Goal: Task Accomplishment & Management: Use online tool/utility

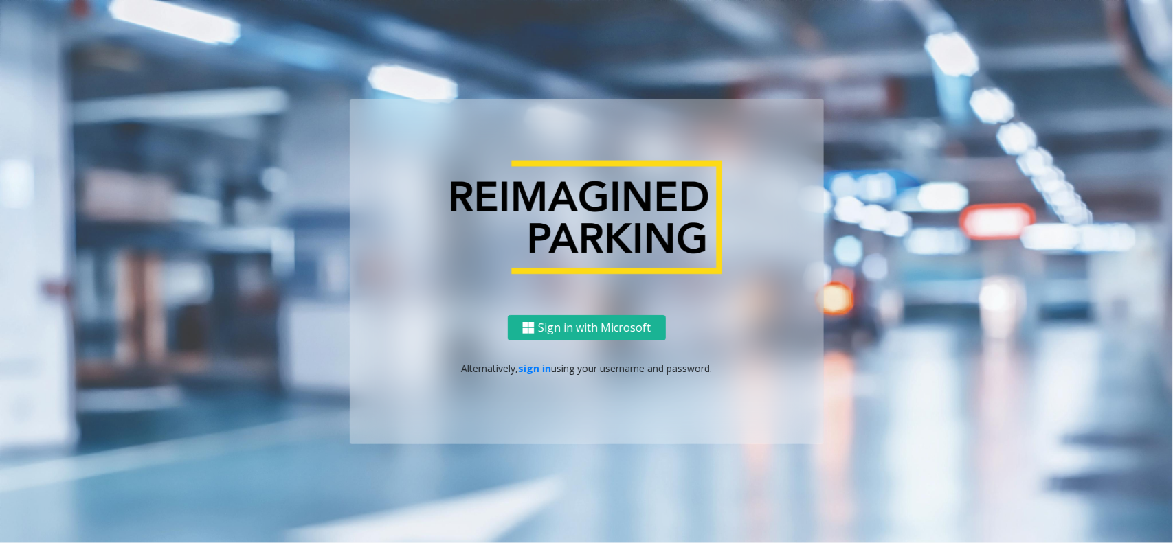
click at [533, 374] on p "Alternatively, sign in using your username and password." at bounding box center [586, 368] width 447 height 14
click at [533, 373] on link "sign in" at bounding box center [534, 368] width 33 height 13
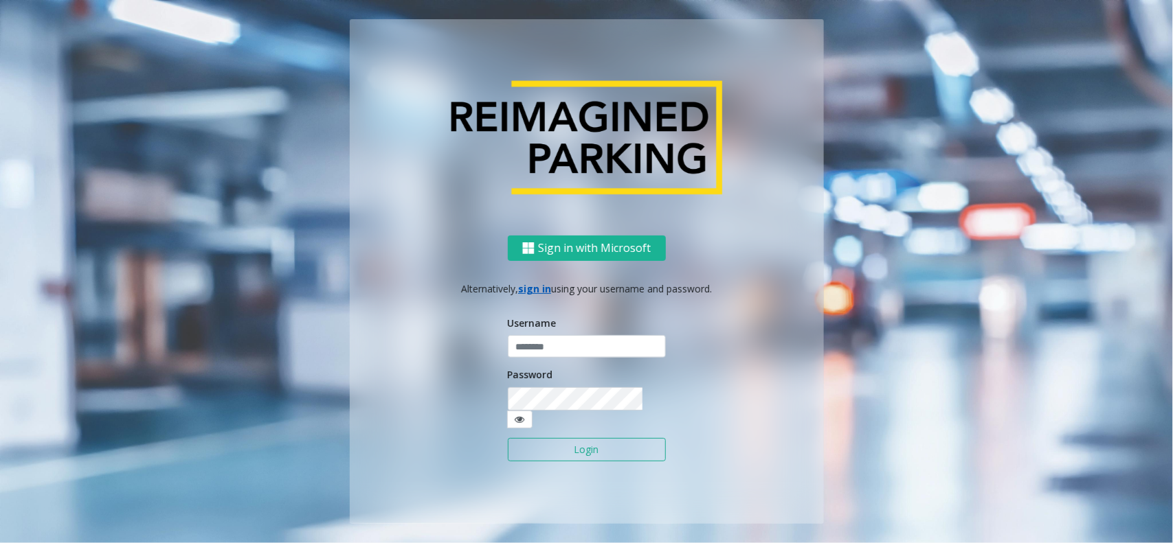
click at [537, 372] on form "Username Password Login" at bounding box center [587, 396] width 158 height 159
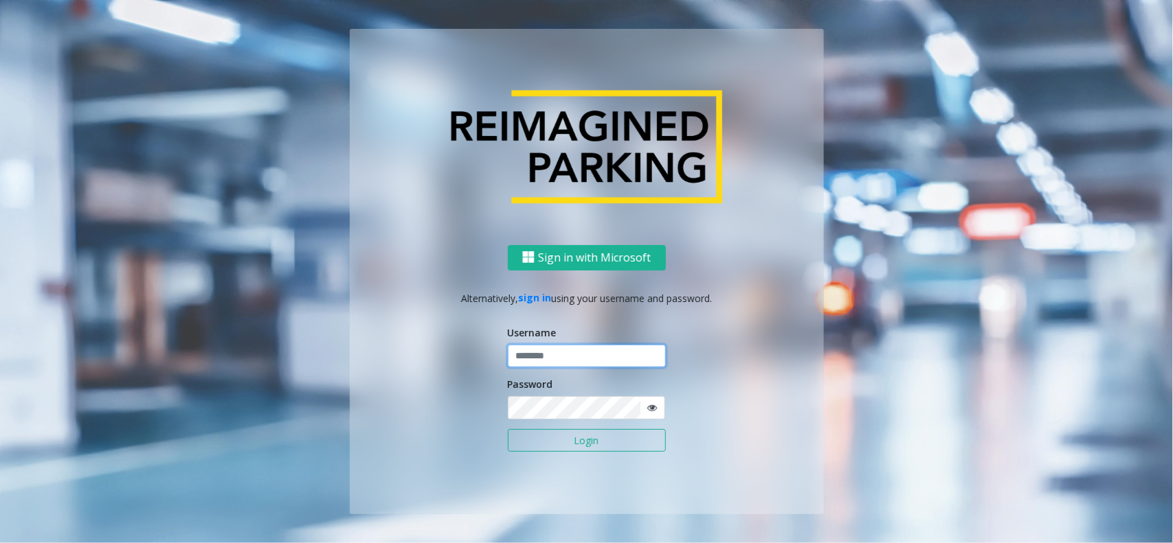
click at [560, 361] on input "text" at bounding box center [587, 356] width 158 height 23
type input "**********"
click at [579, 438] on button "Login" at bounding box center [587, 440] width 158 height 23
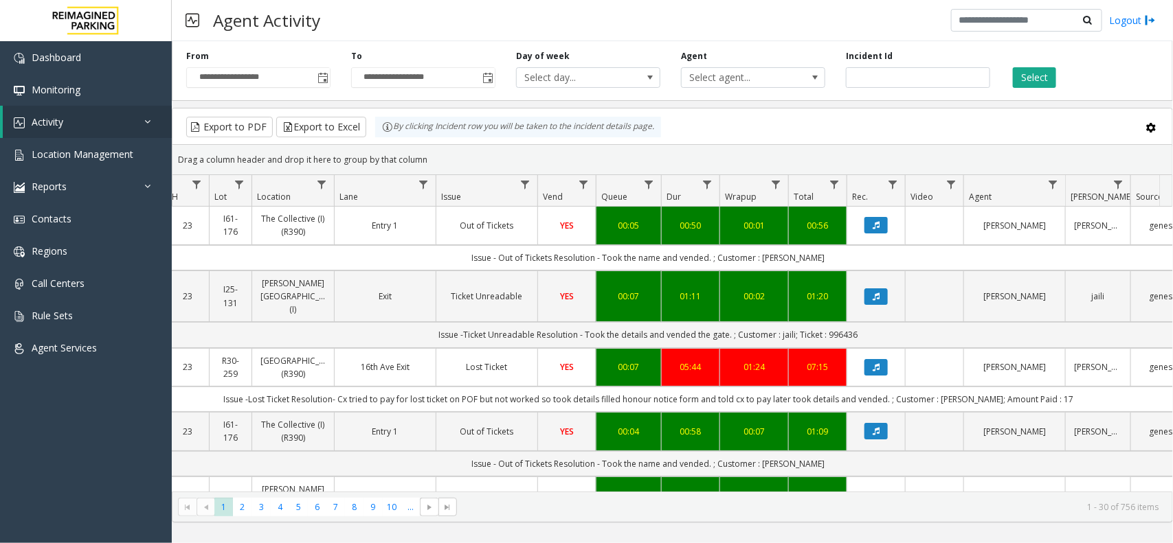
scroll to position [0, 169]
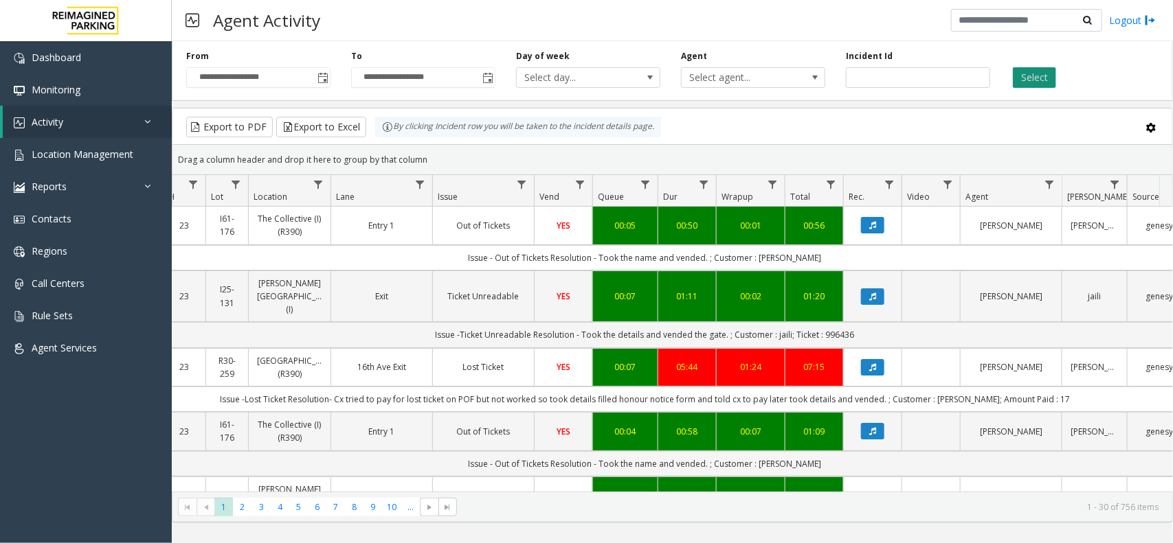
click at [1025, 82] on button "Select" at bounding box center [1034, 77] width 43 height 21
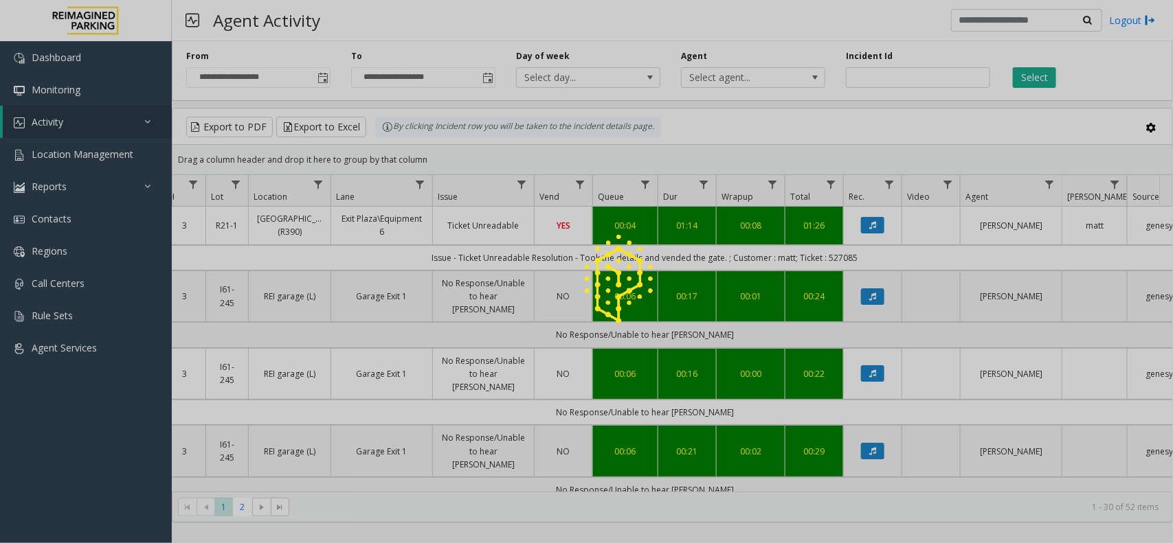
click at [914, 71] on div at bounding box center [586, 271] width 1173 height 543
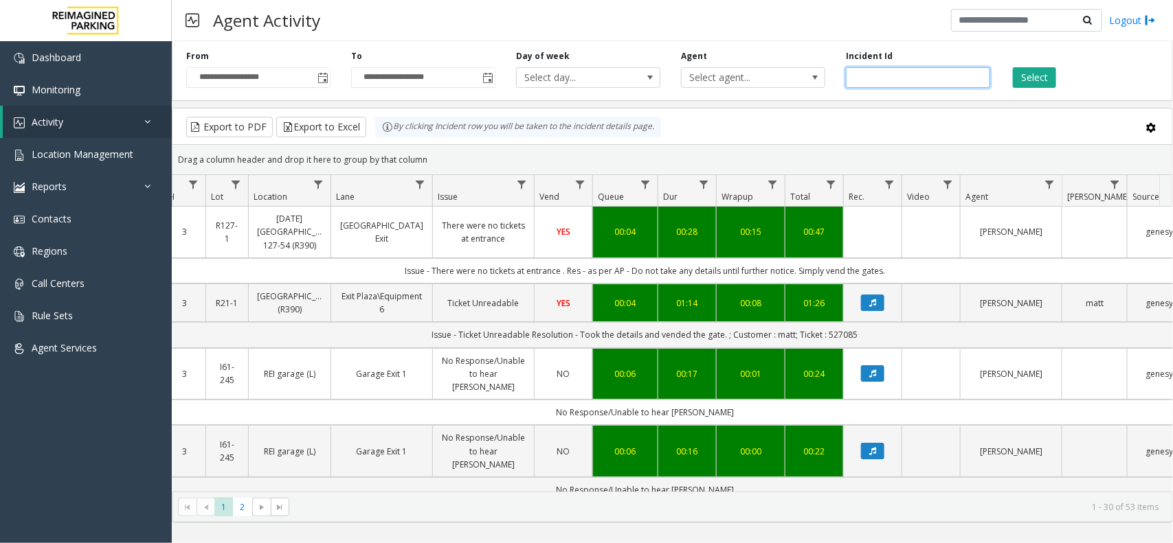
click at [901, 82] on input "number" at bounding box center [918, 77] width 144 height 21
paste input "*******"
click at [1028, 94] on div "**********" at bounding box center [672, 68] width 1001 height 65
click at [1034, 80] on button "Select" at bounding box center [1034, 77] width 43 height 21
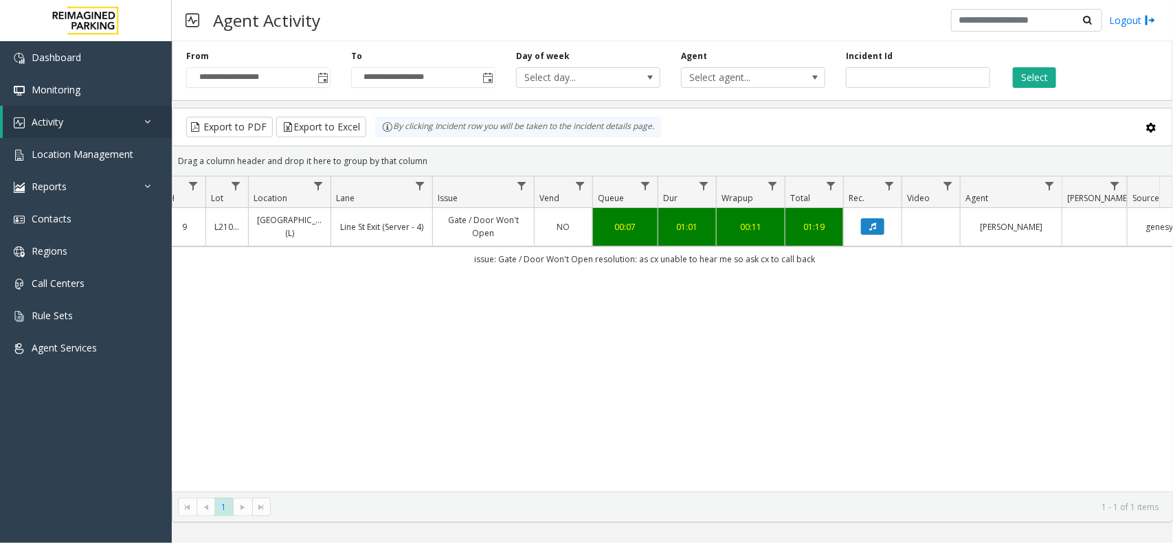
drag, startPoint x: 831, startPoint y: 262, endPoint x: 410, endPoint y: 262, distance: 421.1
click at [410, 262] on td "issue: Gate / Door Won't Open resolution: as cx unable to hear me so ask cx to …" at bounding box center [644, 259] width 1239 height 25
click at [607, 275] on div "4051189 [DATE] 09:14:42 AM 9 L21079900 [GEOGRAPHIC_DATA] (L) Line St Exit (Serv…" at bounding box center [672, 350] width 1000 height 284
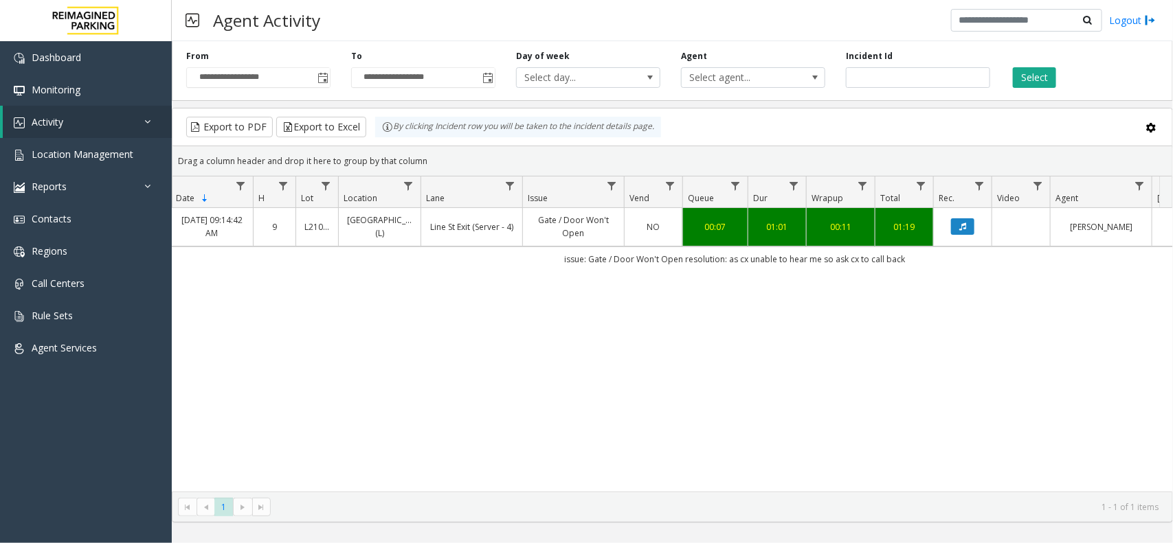
scroll to position [0, 17]
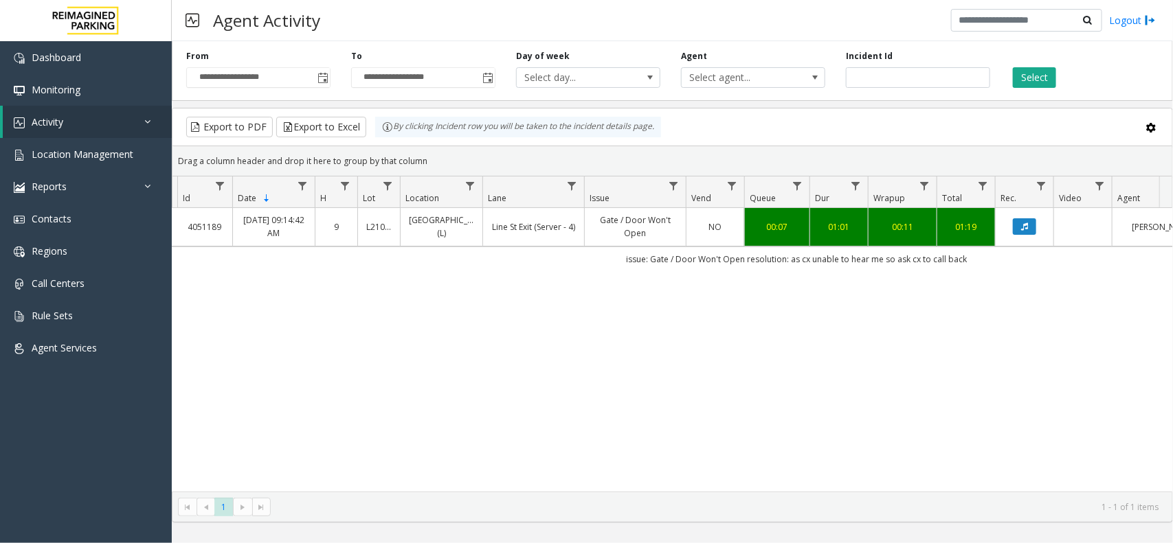
drag, startPoint x: 495, startPoint y: 348, endPoint x: 440, endPoint y: 344, distance: 55.1
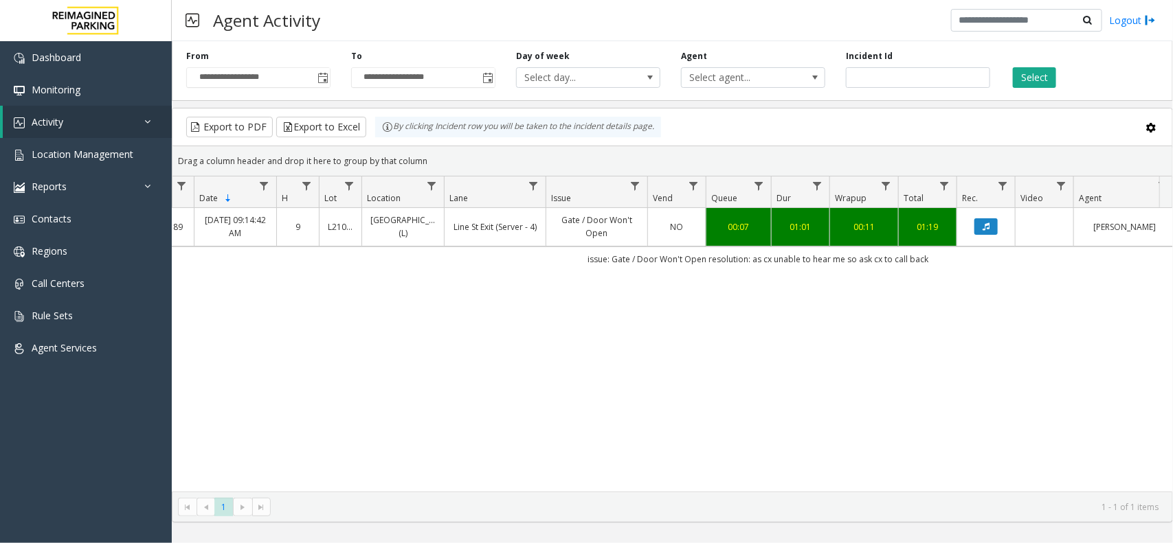
scroll to position [0, 144]
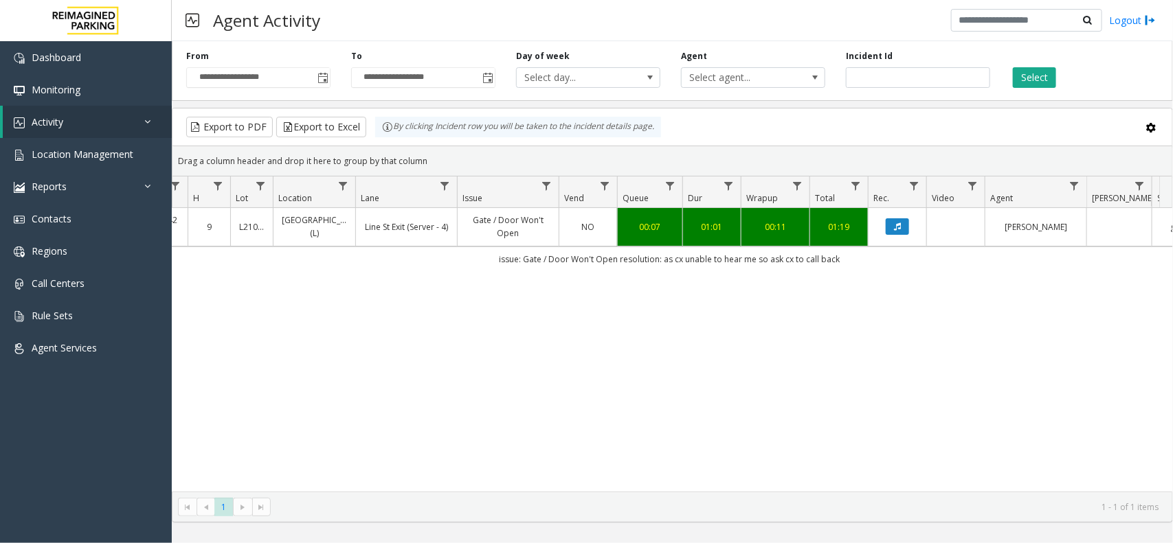
drag, startPoint x: 440, startPoint y: 344, endPoint x: 510, endPoint y: 334, distance: 71.4
drag, startPoint x: 510, startPoint y: 334, endPoint x: 481, endPoint y: 335, distance: 29.6
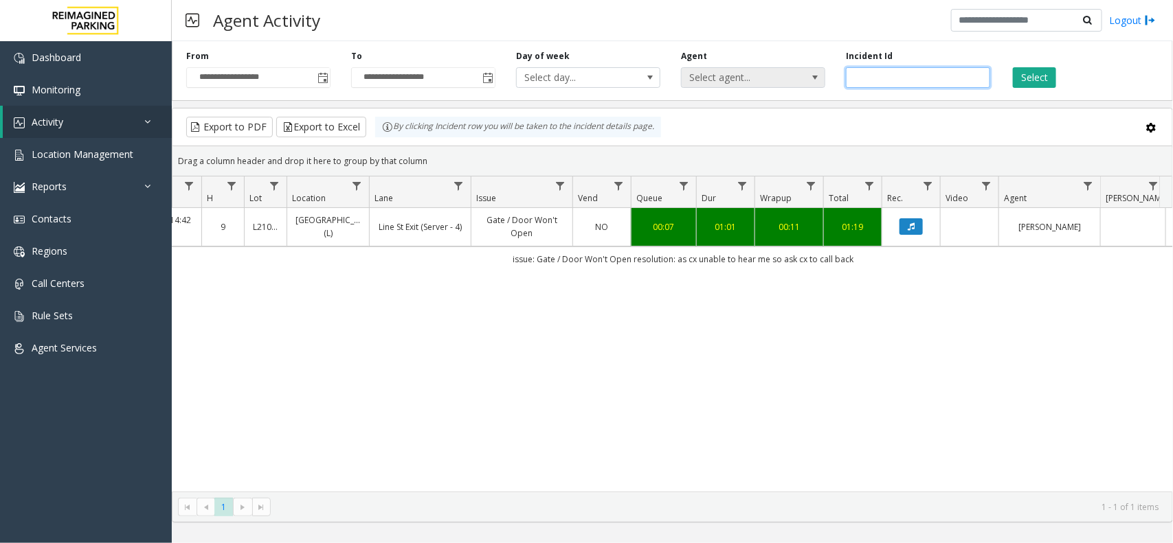
drag, startPoint x: 895, startPoint y: 78, endPoint x: 814, endPoint y: 83, distance: 81.3
click at [814, 83] on div "**********" at bounding box center [672, 68] width 1001 height 65
paste input "number"
type input "*******"
click at [1046, 79] on button "Select" at bounding box center [1034, 77] width 43 height 21
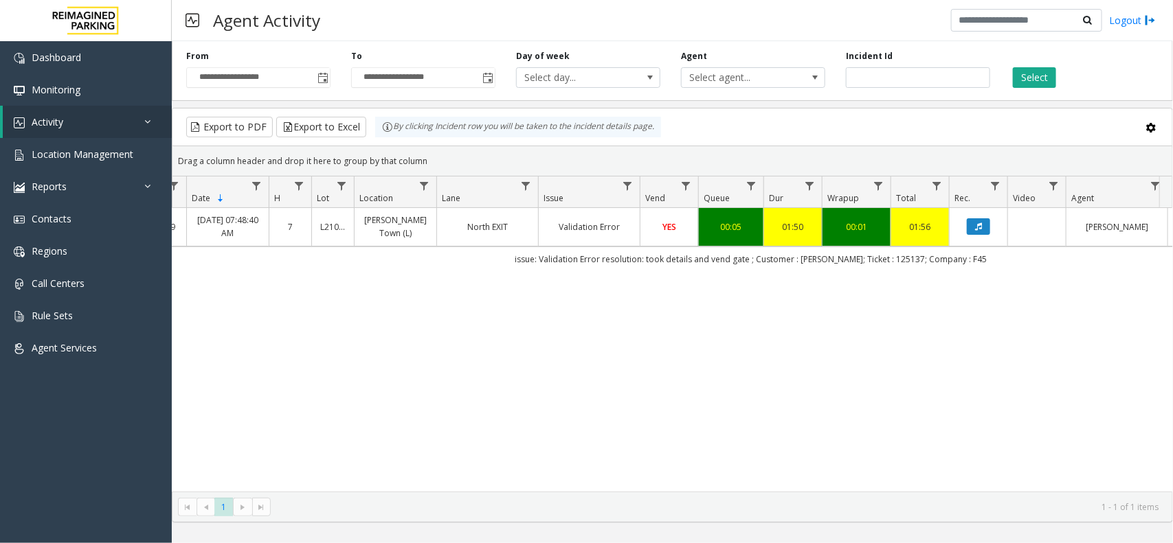
scroll to position [0, 50]
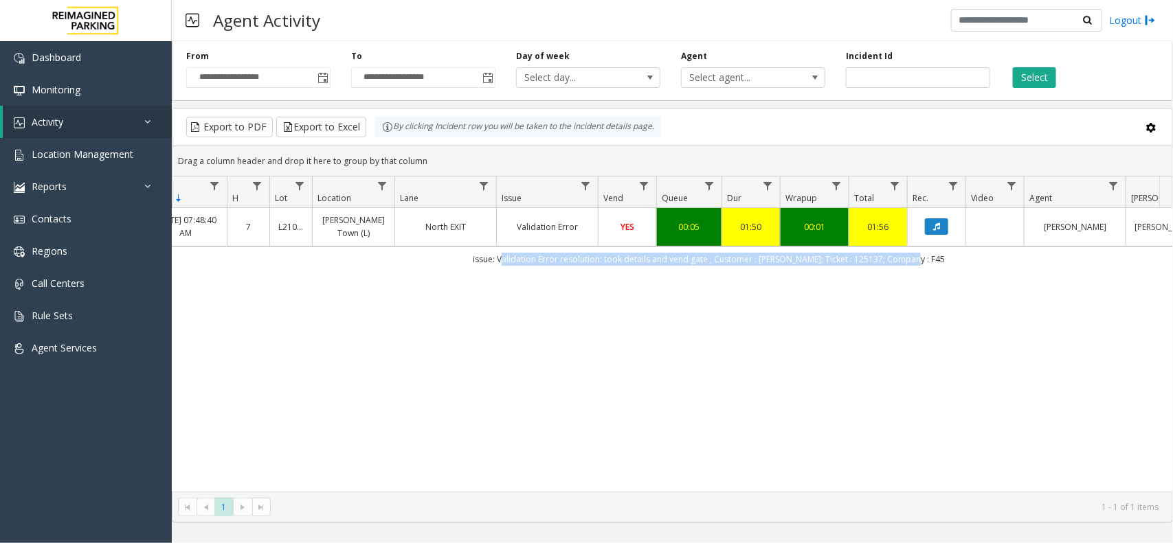
drag, startPoint x: 931, startPoint y: 276, endPoint x: 522, endPoint y: 278, distance: 408.8
click at [522, 271] on td "issue: Validation Error resolution: took details and vend gate ; Customer : [PE…" at bounding box center [708, 259] width 1239 height 25
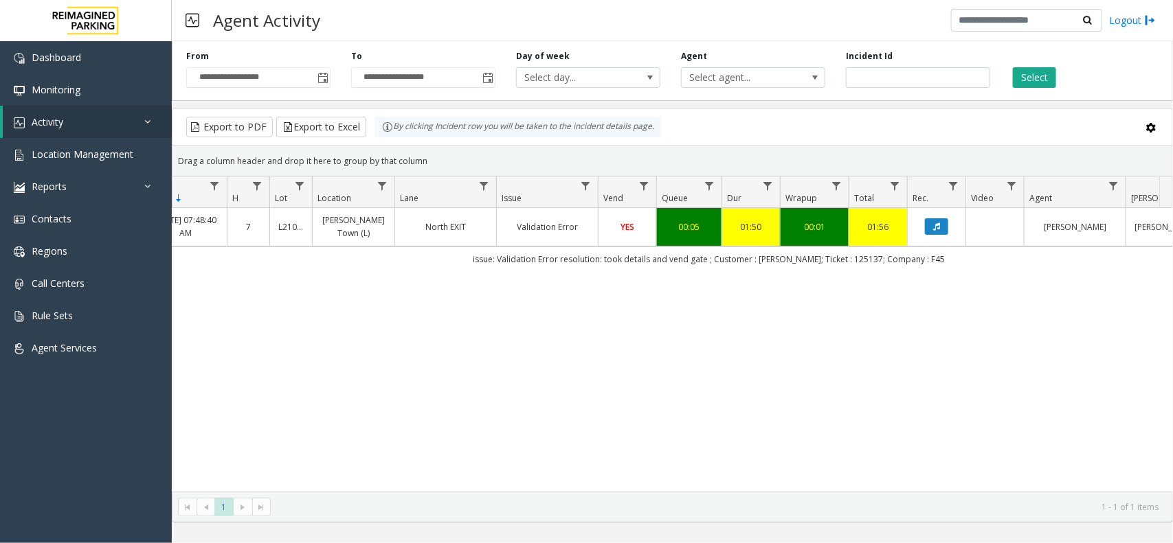
click at [860, 328] on div "4050369 [DATE] 07:48:40 AM 7 L21088000 [PERSON_NAME][GEOGRAPHIC_DATA] (L) North…" at bounding box center [672, 350] width 1000 height 284
drag, startPoint x: 910, startPoint y: 84, endPoint x: 657, endPoint y: 85, distance: 252.8
click at [657, 85] on div "**********" at bounding box center [672, 68] width 1001 height 65
click at [1024, 76] on button "Select" at bounding box center [1034, 77] width 43 height 21
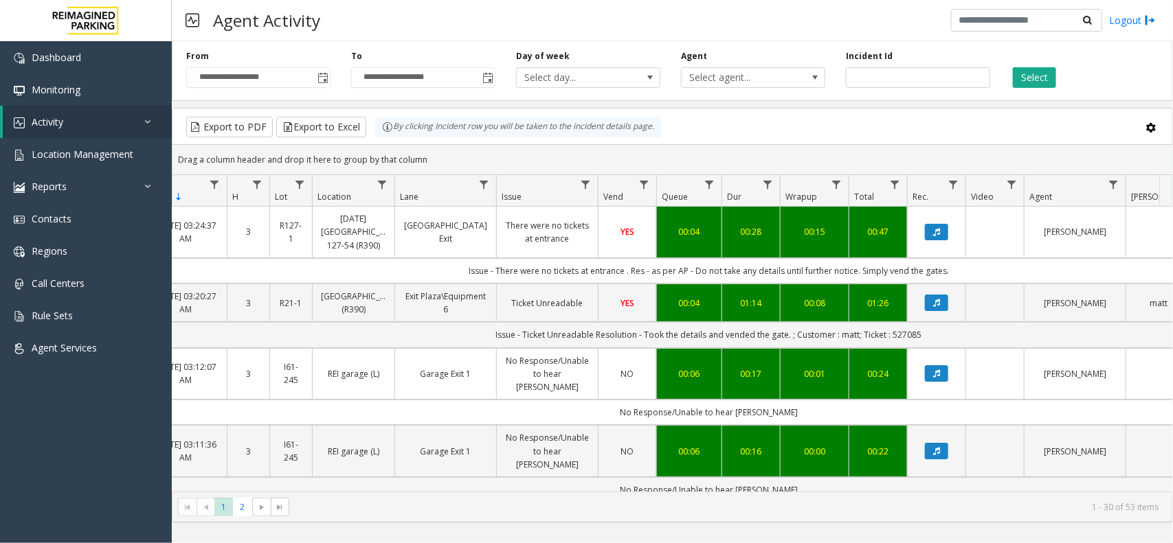
drag, startPoint x: 431, startPoint y: 159, endPoint x: 376, endPoint y: 133, distance: 60.8
click at [376, 133] on kendo-grid "Export to PDF Export to Excel By clicking Incident row you will be taken to the…" at bounding box center [672, 315] width 1001 height 415
click at [451, 159] on div "Drag a column header and drop it here to group by that column" at bounding box center [672, 160] width 1000 height 24
drag, startPoint x: 438, startPoint y: 153, endPoint x: 385, endPoint y: 132, distance: 56.8
click at [385, 132] on kendo-grid "Export to PDF Export to Excel By clicking Incident row you will be taken to the…" at bounding box center [672, 315] width 1001 height 415
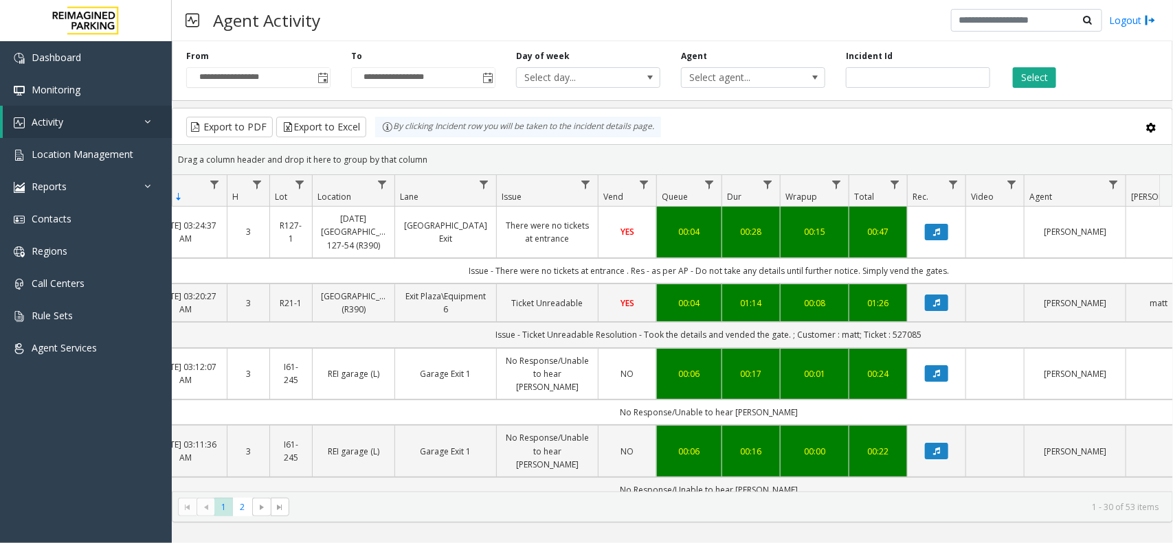
click at [409, 150] on div "Drag a column header and drop it here to group by that column" at bounding box center [672, 160] width 1000 height 24
drag, startPoint x: 434, startPoint y: 163, endPoint x: 378, endPoint y: 129, distance: 65.0
click at [378, 129] on kendo-grid "Export to PDF Export to Excel By clicking Incident row you will be taken to the…" at bounding box center [672, 315] width 1001 height 415
click at [464, 152] on div "Drag a column header and drop it here to group by that column" at bounding box center [672, 160] width 1000 height 24
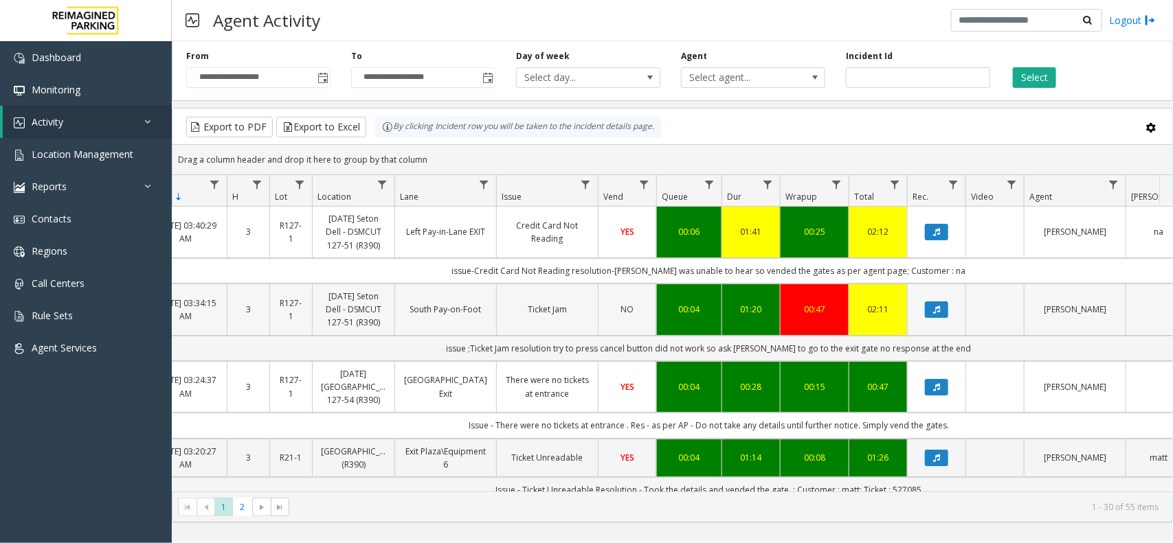
drag, startPoint x: 678, startPoint y: 276, endPoint x: 688, endPoint y: 306, distance: 31.7
click at [665, 151] on div "Drag a column header and drop it here to group by that column" at bounding box center [672, 160] width 1000 height 24
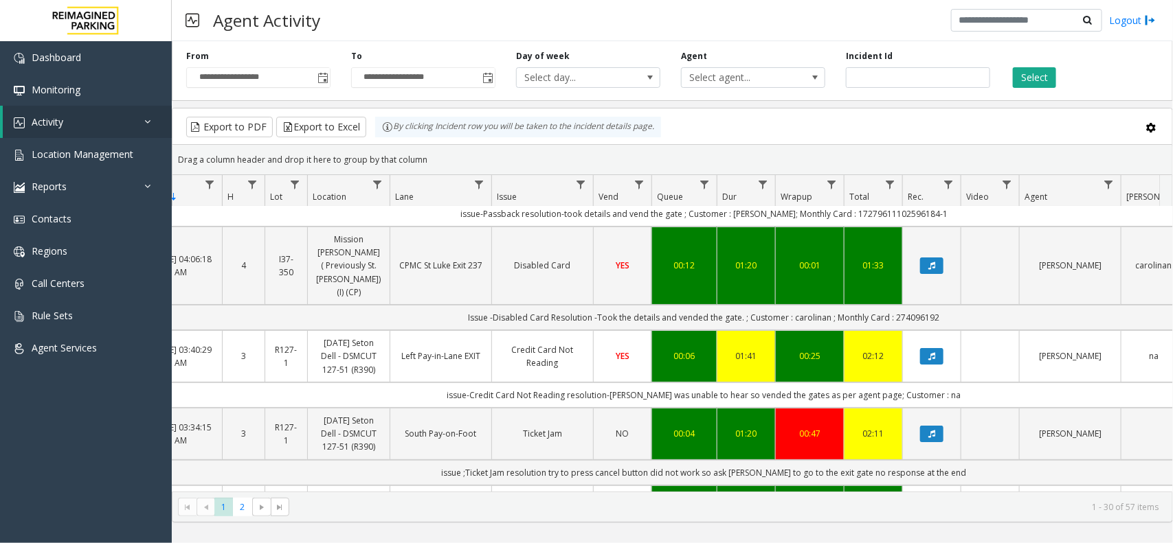
scroll to position [86, 110]
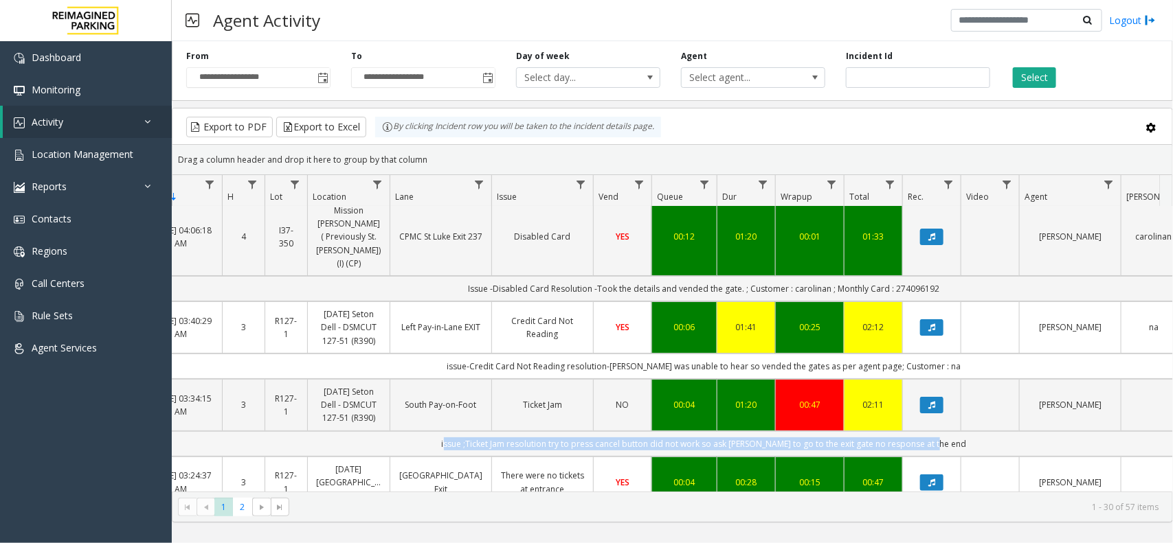
drag, startPoint x: 946, startPoint y: 418, endPoint x: 459, endPoint y: 418, distance: 487.1
click at [459, 431] on td "issue ;Ticket Jam resolution try to press cancel button did not work so ask [PE…" at bounding box center [704, 443] width 1239 height 25
click at [453, 431] on td "issue ;Ticket Jam resolution try to press cancel button did not work so ask [PE…" at bounding box center [704, 443] width 1239 height 25
click at [452, 431] on td "issue ;Ticket Jam resolution try to press cancel button did not work so ask [PE…" at bounding box center [704, 443] width 1239 height 25
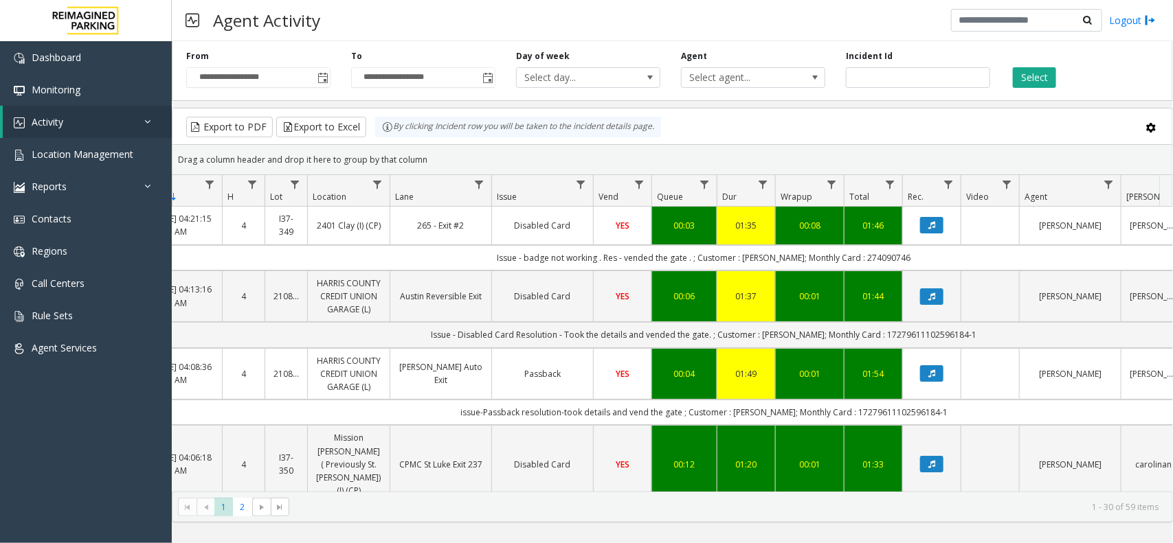
scroll to position [0, 143]
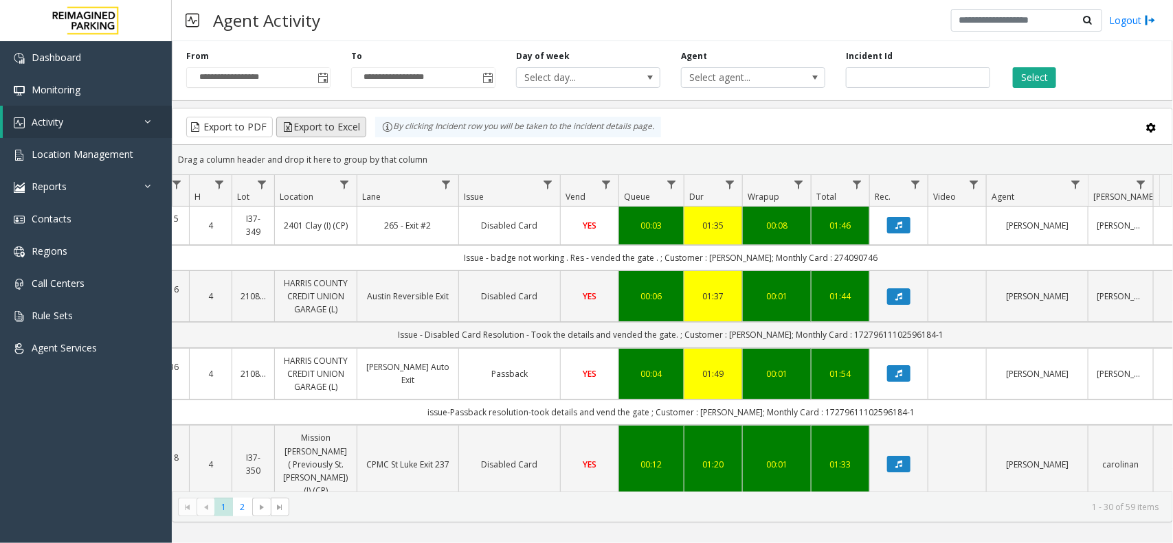
drag, startPoint x: 433, startPoint y: 156, endPoint x: 358, endPoint y: 126, distance: 80.8
click at [358, 126] on kendo-grid "Export to PDF Export to Excel By clicking Incident row you will be taken to the…" at bounding box center [672, 315] width 1001 height 415
click at [451, 153] on div "Drag a column header and drop it here to group by that column" at bounding box center [672, 160] width 1000 height 24
drag, startPoint x: 417, startPoint y: 146, endPoint x: 392, endPoint y: 135, distance: 27.7
click at [392, 135] on kendo-grid "Export to PDF Export to Excel By clicking Incident row you will be taken to the…" at bounding box center [672, 315] width 1001 height 415
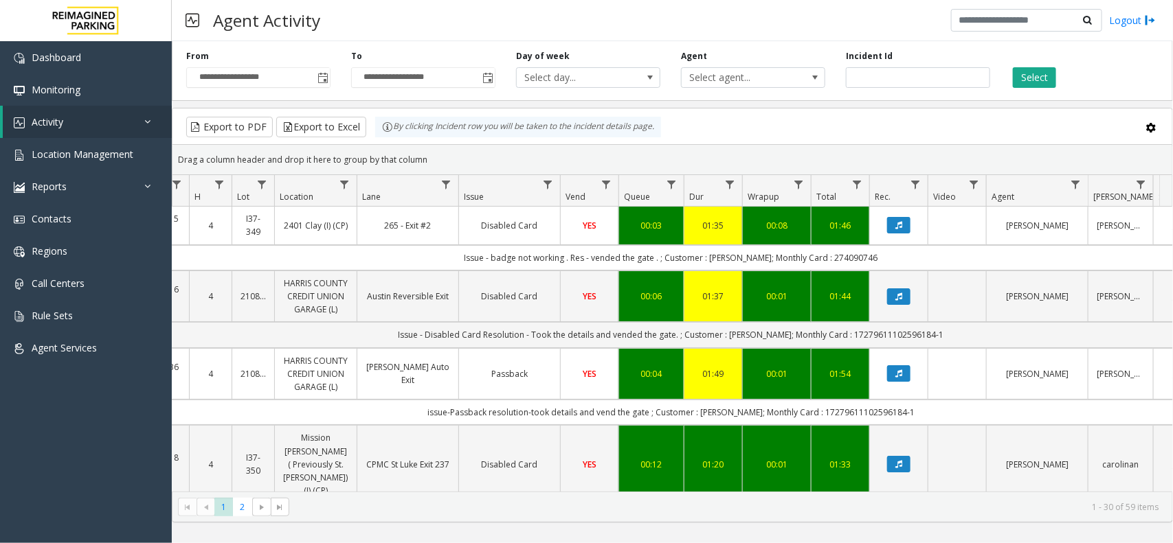
click at [434, 150] on div "Drag a column header and drop it here to group by that column" at bounding box center [672, 160] width 1000 height 24
drag, startPoint x: 427, startPoint y: 156, endPoint x: 378, endPoint y: 128, distance: 56.3
click at [378, 128] on kendo-grid "Export to PDF Export to Excel By clicking Incident row you will be taken to the…" at bounding box center [672, 315] width 1001 height 415
click at [431, 149] on div "Drag a column header and drop it here to group by that column" at bounding box center [672, 160] width 1000 height 24
drag, startPoint x: 429, startPoint y: 159, endPoint x: 385, endPoint y: 128, distance: 54.1
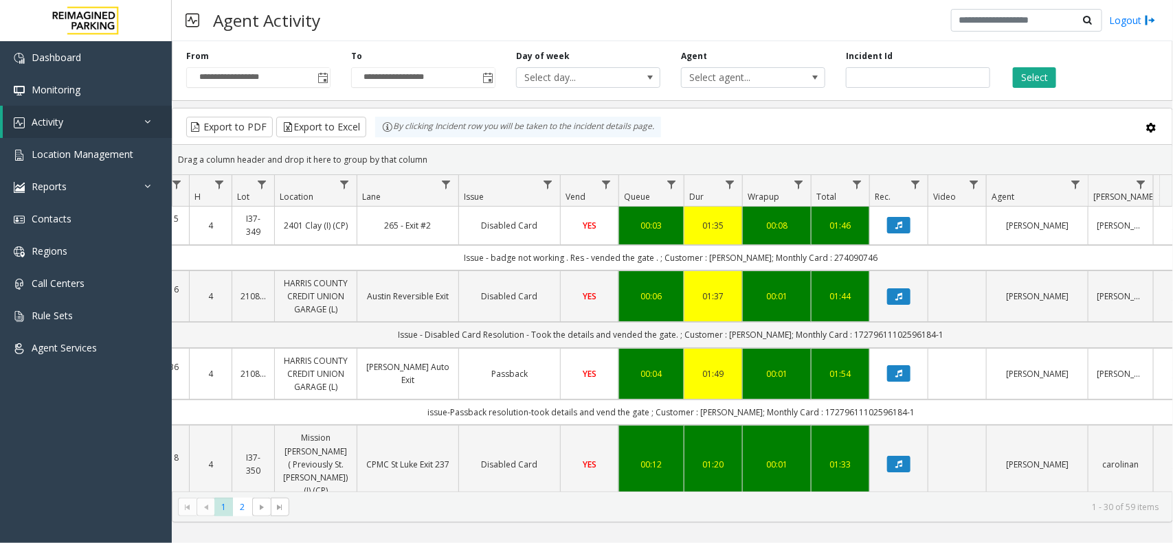
click at [385, 128] on kendo-grid "Export to PDF Export to Excel By clicking Incident row you will be taken to the…" at bounding box center [672, 315] width 1001 height 415
click at [447, 155] on div "Drag a column header and drop it here to group by that column" at bounding box center [672, 160] width 1000 height 24
drag, startPoint x: 427, startPoint y: 159, endPoint x: 380, endPoint y: 141, distance: 50.7
click at [380, 141] on kendo-grid "Export to PDF Export to Excel By clicking Incident row you will be taken to the…" at bounding box center [672, 315] width 1001 height 415
click at [438, 163] on div "Drag a column header and drop it here to group by that column" at bounding box center [672, 160] width 1000 height 24
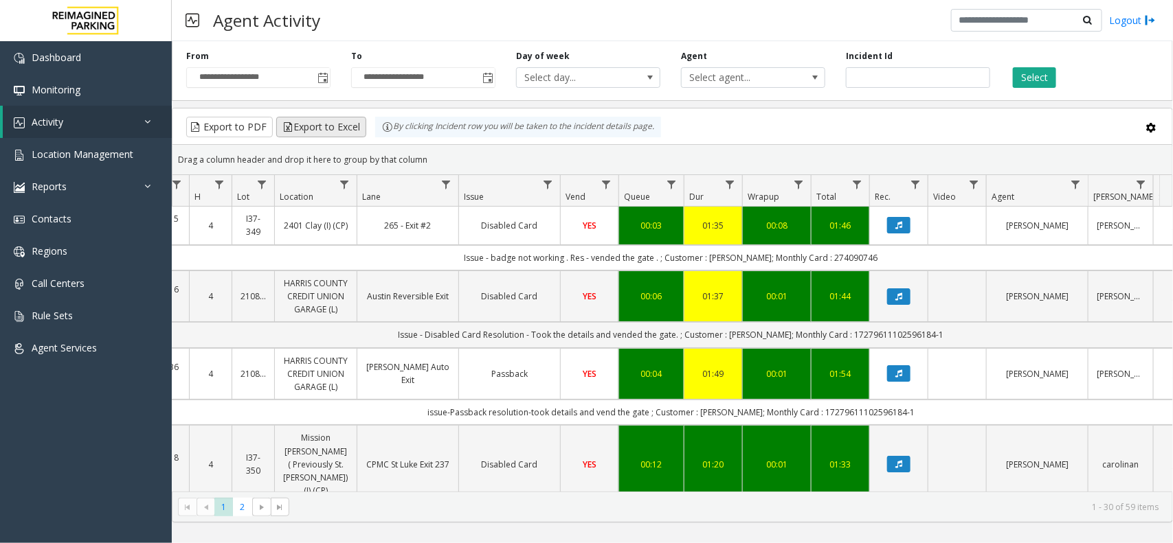
drag, startPoint x: 434, startPoint y: 163, endPoint x: 365, endPoint y: 126, distance: 78.1
click at [365, 126] on kendo-grid "Export to PDF Export to Excel By clicking Incident row you will be taken to the…" at bounding box center [672, 315] width 1001 height 415
click at [423, 156] on div "Drag a column header and drop it here to group by that column" at bounding box center [672, 160] width 1000 height 24
drag, startPoint x: 425, startPoint y: 161, endPoint x: 386, endPoint y: 131, distance: 48.9
click at [386, 131] on kendo-grid "Export to PDF Export to Excel By clicking Incident row you will be taken to the…" at bounding box center [672, 315] width 1001 height 415
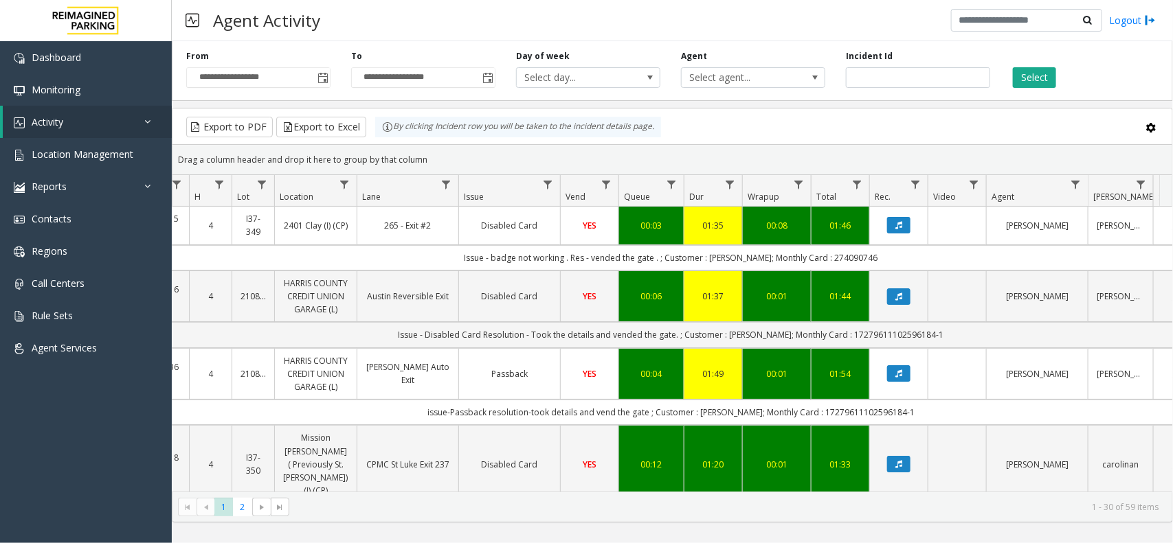
click at [440, 159] on div "Drag a column header and drop it here to group by that column" at bounding box center [672, 160] width 1000 height 24
drag, startPoint x: 428, startPoint y: 162, endPoint x: 376, endPoint y: 139, distance: 56.9
click at [376, 139] on kendo-grid "Export to PDF Export to Excel By clicking Incident row you will be taken to the…" at bounding box center [672, 315] width 1001 height 415
click at [420, 159] on div "Drag a column header and drop it here to group by that column" at bounding box center [672, 160] width 1000 height 24
drag, startPoint x: 426, startPoint y: 159, endPoint x: 383, endPoint y: 137, distance: 47.6
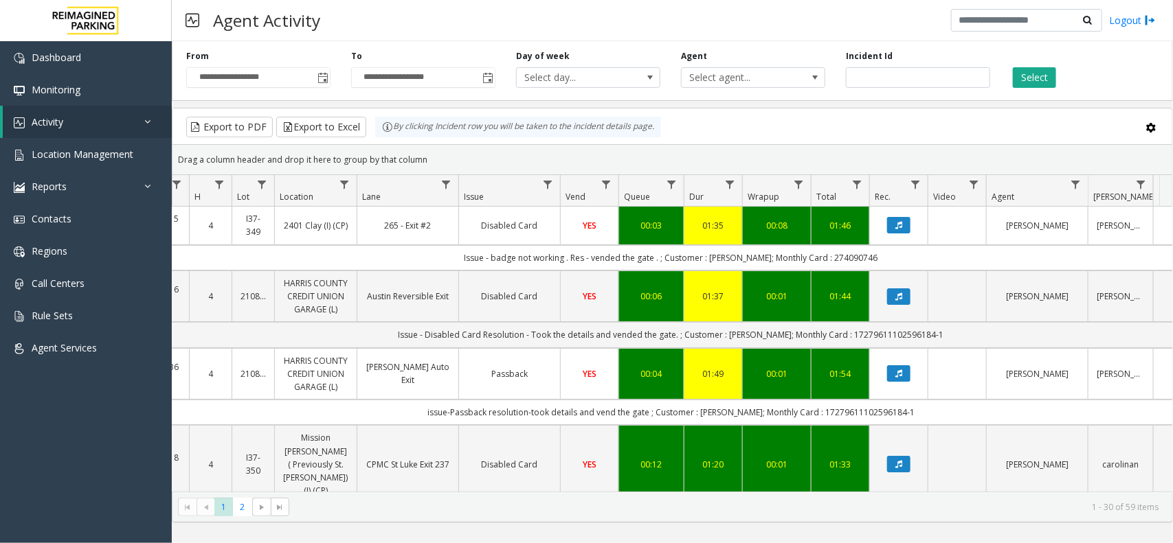
click at [383, 137] on kendo-grid "Export to PDF Export to Excel By clicking Incident row you will be taken to the…" at bounding box center [672, 315] width 1001 height 415
click at [436, 159] on div "Drag a column header and drop it here to group by that column" at bounding box center [672, 160] width 1000 height 24
drag, startPoint x: 434, startPoint y: 159, endPoint x: 361, endPoint y: 143, distance: 74.7
click at [361, 143] on kendo-grid "Export to PDF Export to Excel By clicking Incident row you will be taken to the…" at bounding box center [672, 315] width 1001 height 415
click at [429, 159] on div "Drag a column header and drop it here to group by that column" at bounding box center [672, 160] width 1000 height 24
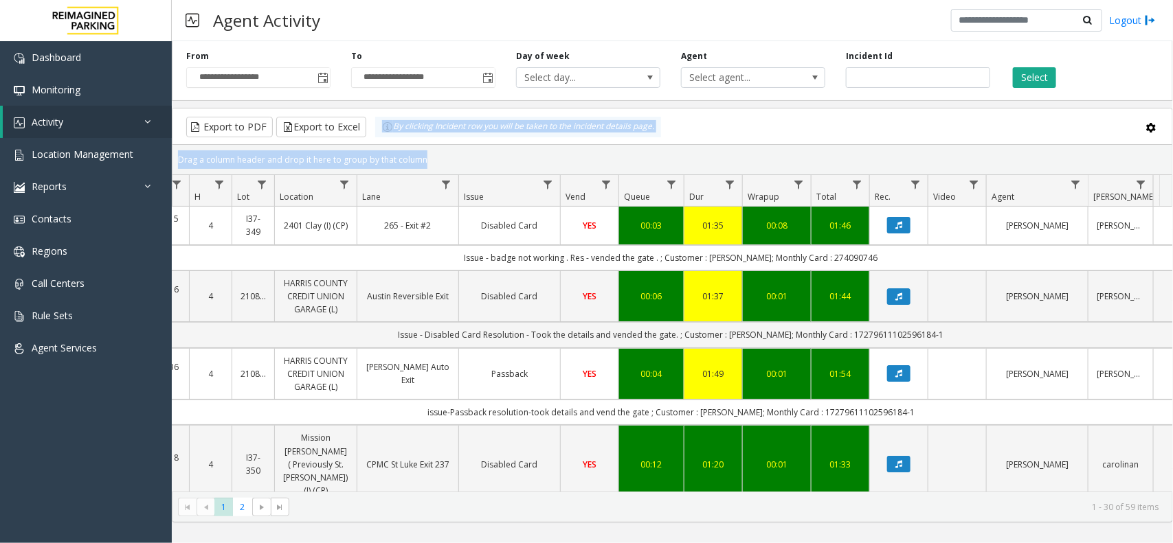
drag, startPoint x: 429, startPoint y: 159, endPoint x: 379, endPoint y: 133, distance: 56.9
click at [379, 133] on kendo-grid "Export to PDF Export to Excel By clicking Incident row you will be taken to the…" at bounding box center [672, 315] width 1001 height 415
click at [479, 161] on div "Drag a column header and drop it here to group by that column" at bounding box center [672, 160] width 1000 height 24
drag, startPoint x: 434, startPoint y: 159, endPoint x: 338, endPoint y: 135, distance: 99.1
click at [338, 135] on kendo-grid "Export to PDF Export to Excel By clicking Incident row you will be taken to the…" at bounding box center [672, 315] width 1001 height 415
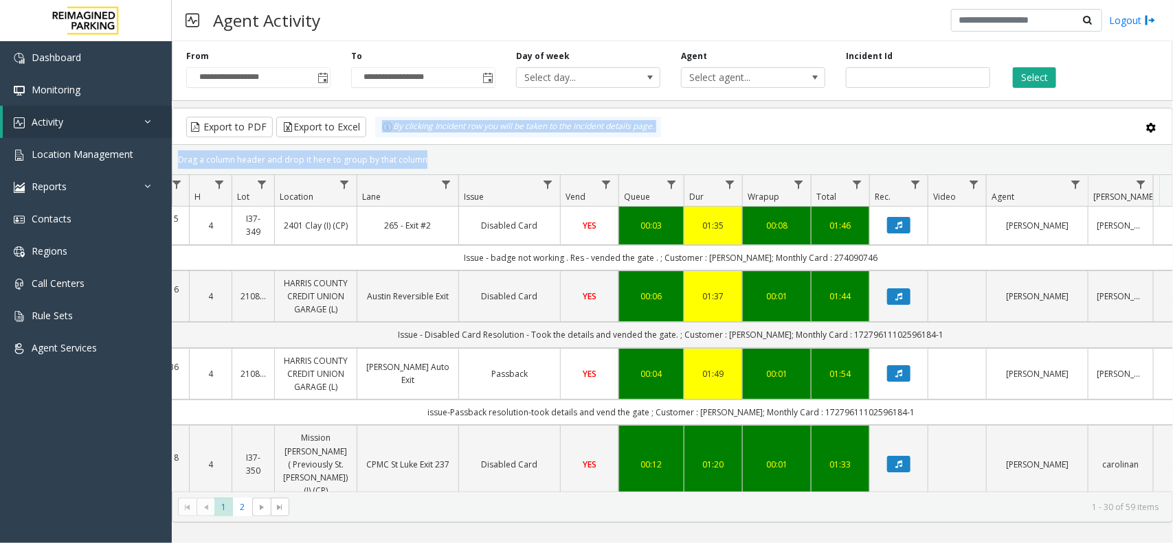
click at [416, 160] on div "Drag a column header and drop it here to group by that column" at bounding box center [672, 160] width 1000 height 24
drag, startPoint x: 433, startPoint y: 160, endPoint x: 374, endPoint y: 139, distance: 61.9
click at [374, 139] on kendo-grid "Export to PDF Export to Excel By clicking Incident row you will be taken to the…" at bounding box center [672, 315] width 1001 height 415
click at [429, 160] on div "Drag a column header and drop it here to group by that column" at bounding box center [672, 160] width 1000 height 24
drag, startPoint x: 429, startPoint y: 160, endPoint x: 373, endPoint y: 137, distance: 60.7
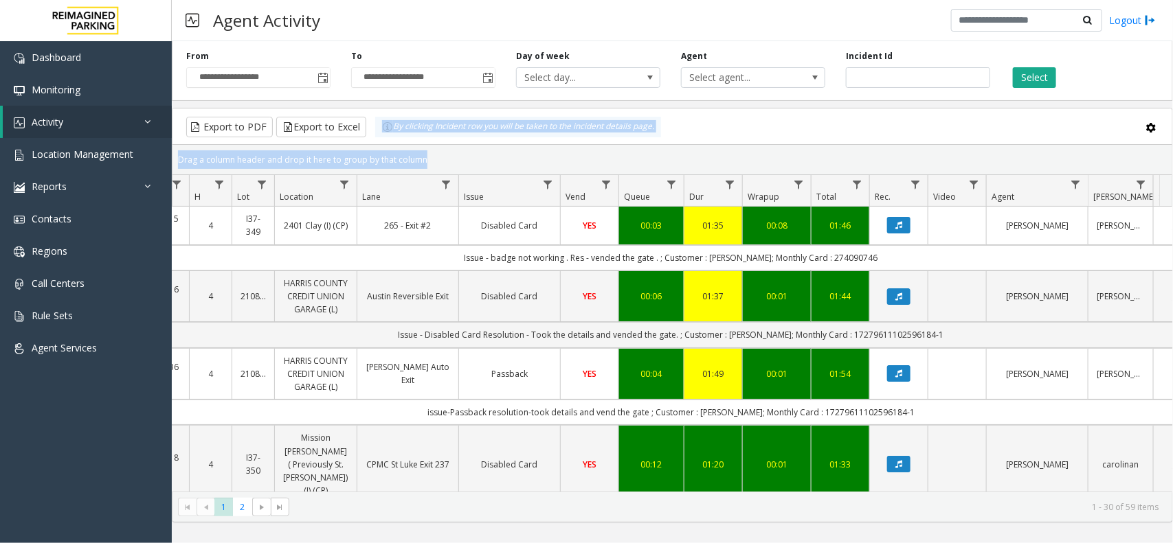
click at [373, 137] on kendo-grid "Export to PDF Export to Excel By clicking Incident row you will be taken to the…" at bounding box center [672, 315] width 1001 height 415
click at [431, 155] on div "Drag a column header and drop it here to group by that column" at bounding box center [672, 160] width 1000 height 24
drag, startPoint x: 426, startPoint y: 158, endPoint x: 374, endPoint y: 129, distance: 59.1
click at [374, 129] on kendo-grid "Export to PDF Export to Excel By clicking Incident row you will be taken to the…" at bounding box center [672, 315] width 1001 height 415
click at [413, 145] on kendo-grid-group-panel "Drag a column header and drop it here to group by that column" at bounding box center [672, 160] width 1000 height 30
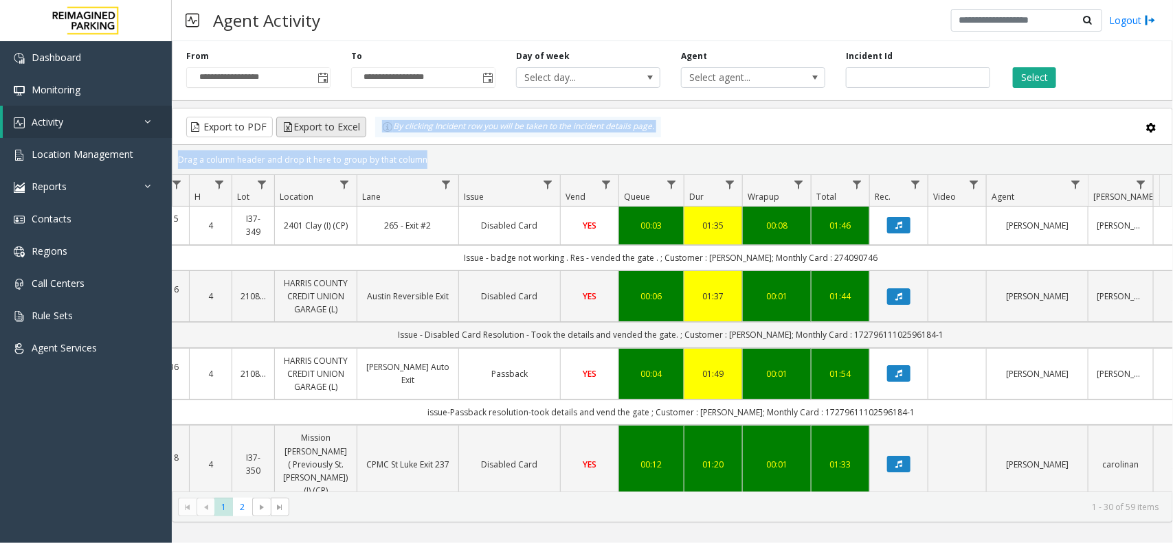
drag, startPoint x: 423, startPoint y: 159, endPoint x: 348, endPoint y: 122, distance: 83.6
click at [348, 122] on kendo-grid "Export to PDF Export to Excel By clicking Incident row you will be taken to the…" at bounding box center [672, 315] width 1001 height 415
click at [423, 156] on div "Drag a column header and drop it here to group by that column" at bounding box center [672, 160] width 1000 height 24
drag, startPoint x: 435, startPoint y: 160, endPoint x: 376, endPoint y: 139, distance: 61.9
click at [376, 139] on kendo-grid "Export to PDF Export to Excel By clicking Incident row you will be taken to the…" at bounding box center [672, 315] width 1001 height 415
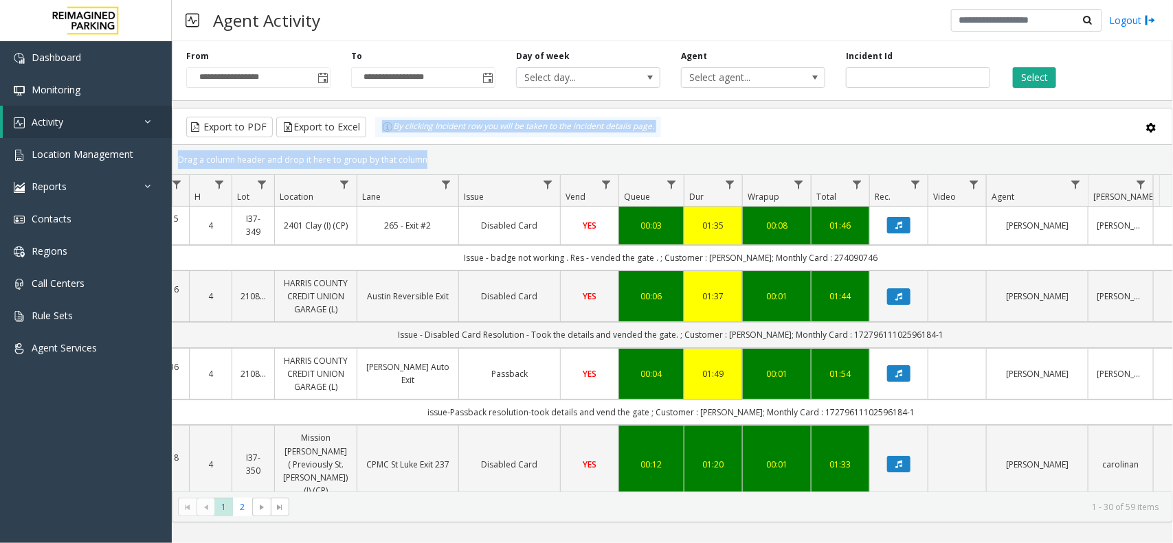
click at [488, 155] on div "Drag a column header and drop it here to group by that column" at bounding box center [672, 160] width 1000 height 24
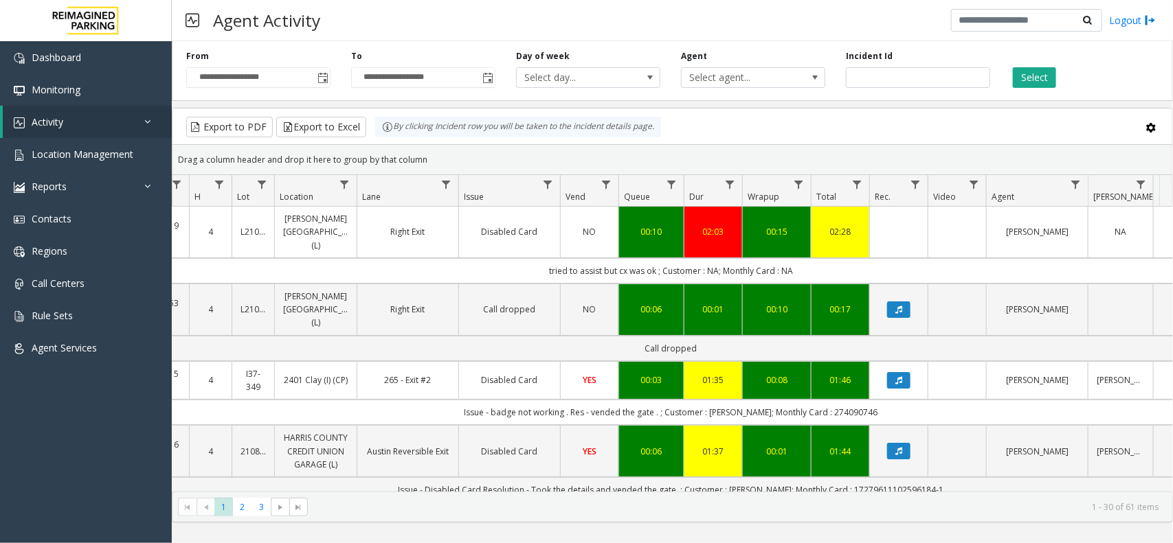
drag, startPoint x: 447, startPoint y: 166, endPoint x: 362, endPoint y: 139, distance: 89.3
click at [362, 139] on kendo-grid "Export to PDF Export to Excel By clicking Incident row you will be taken to the…" at bounding box center [672, 315] width 1001 height 415
click at [467, 153] on div "Drag a column header and drop it here to group by that column" at bounding box center [672, 160] width 1000 height 24
drag, startPoint x: 452, startPoint y: 152, endPoint x: 349, endPoint y: 143, distance: 103.4
click at [349, 143] on kendo-grid "Export to PDF Export to Excel By clicking Incident row you will be taken to the…" at bounding box center [672, 315] width 1001 height 415
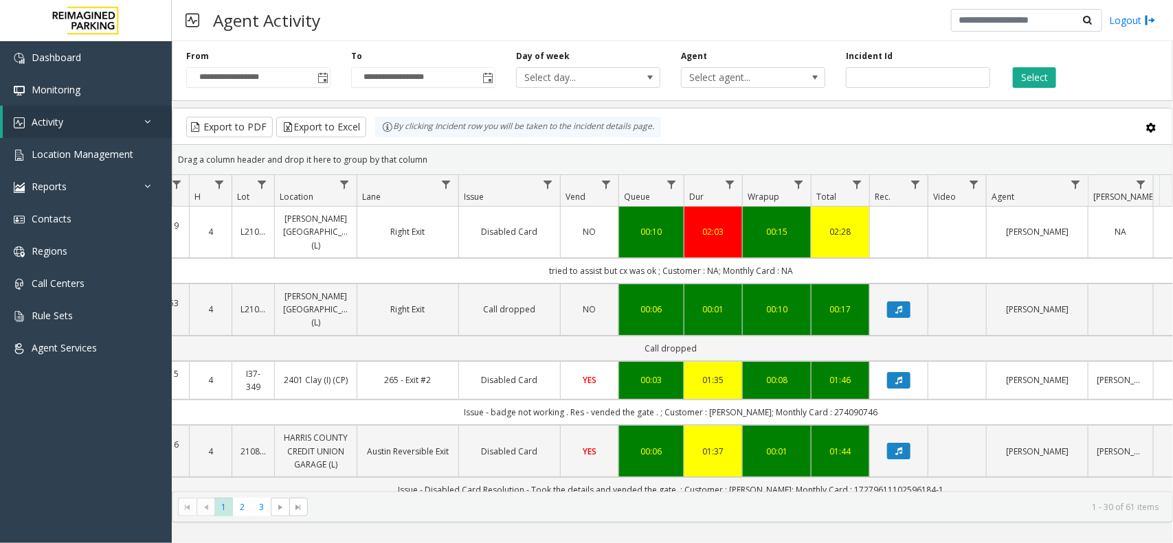
click at [434, 153] on div "Drag a column header and drop it here to group by that column" at bounding box center [672, 160] width 1000 height 24
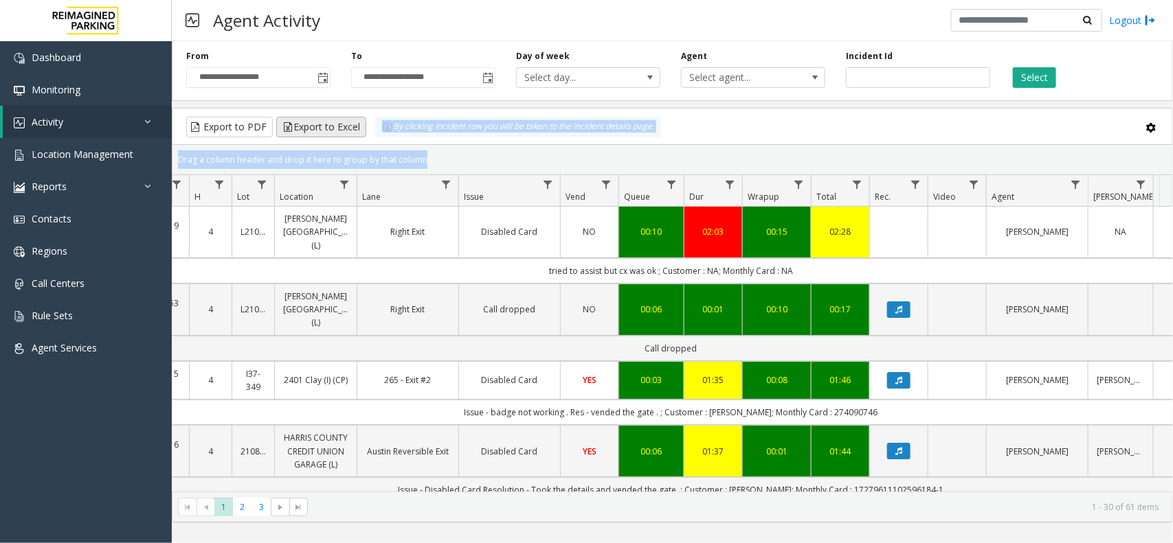
drag, startPoint x: 434, startPoint y: 153, endPoint x: 340, endPoint y: 135, distance: 95.3
click at [340, 135] on kendo-grid "Export to PDF Export to Excel By clicking Incident row you will be taken to the…" at bounding box center [672, 315] width 1001 height 415
click at [464, 151] on div "Drag a column header and drop it here to group by that column" at bounding box center [672, 160] width 1000 height 24
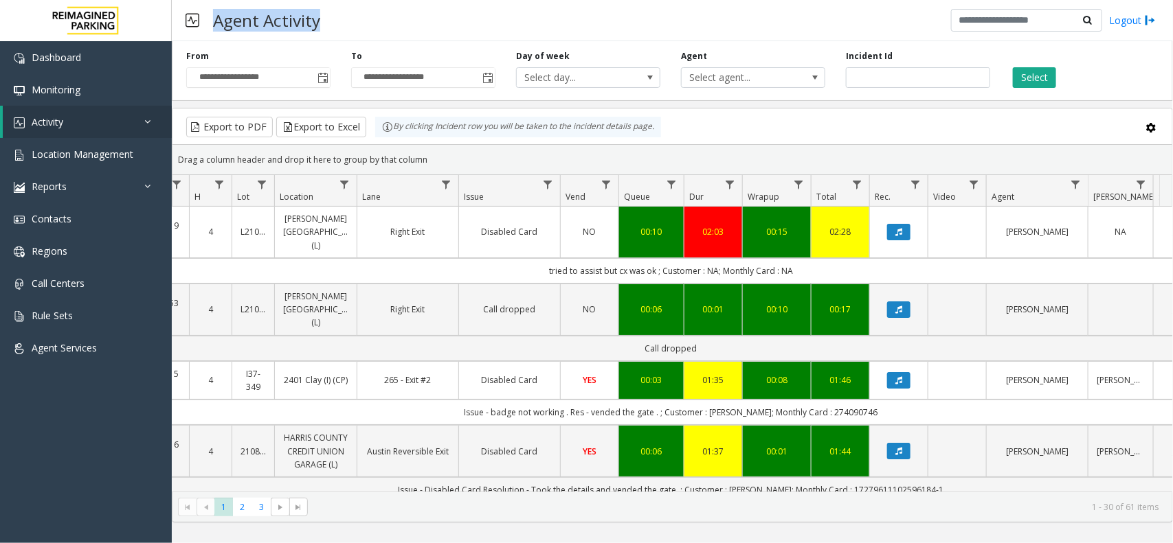
drag, startPoint x: 211, startPoint y: 19, endPoint x: 354, endPoint y: 25, distance: 143.0
click at [352, 25] on div "Agent Activity Logout" at bounding box center [672, 20] width 1001 height 41
click at [354, 25] on div "Agent Activity Logout" at bounding box center [672, 20] width 1001 height 41
drag, startPoint x: 232, startPoint y: 19, endPoint x: 419, endPoint y: 25, distance: 187.7
click at [419, 25] on div "Agent Activity Logout" at bounding box center [672, 20] width 1001 height 41
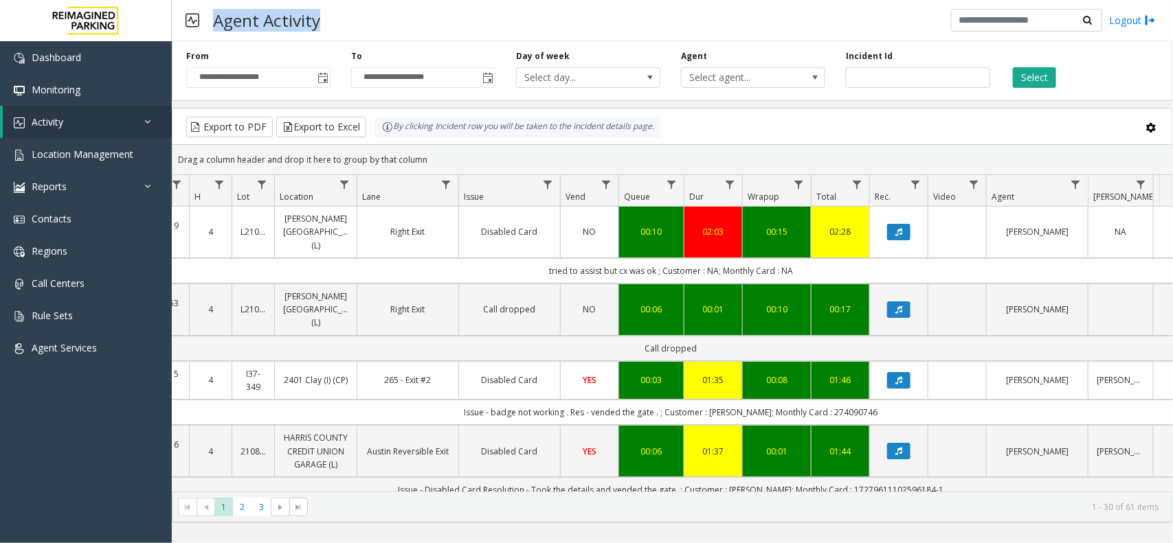
click at [419, 25] on div "Agent Activity Logout" at bounding box center [672, 20] width 1001 height 41
drag, startPoint x: 447, startPoint y: 157, endPoint x: 379, endPoint y: 138, distance: 70.5
click at [379, 138] on kendo-grid "Export to PDF Export to Excel By clicking Incident row you will be taken to the…" at bounding box center [672, 315] width 1001 height 415
click at [418, 150] on div "Drag a column header and drop it here to group by that column" at bounding box center [672, 160] width 1000 height 24
drag, startPoint x: 427, startPoint y: 153, endPoint x: 390, endPoint y: 136, distance: 40.9
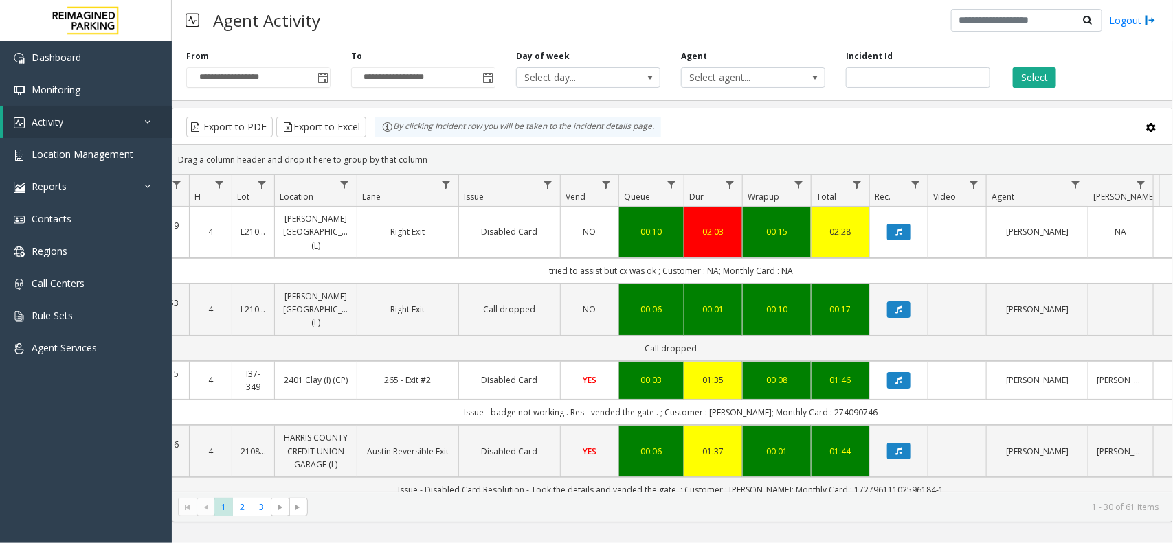
click at [390, 136] on kendo-grid "Export to PDF Export to Excel By clicking Incident row you will be taken to the…" at bounding box center [672, 315] width 1001 height 415
click at [442, 149] on div "Drag a column header and drop it here to group by that column" at bounding box center [672, 160] width 1000 height 24
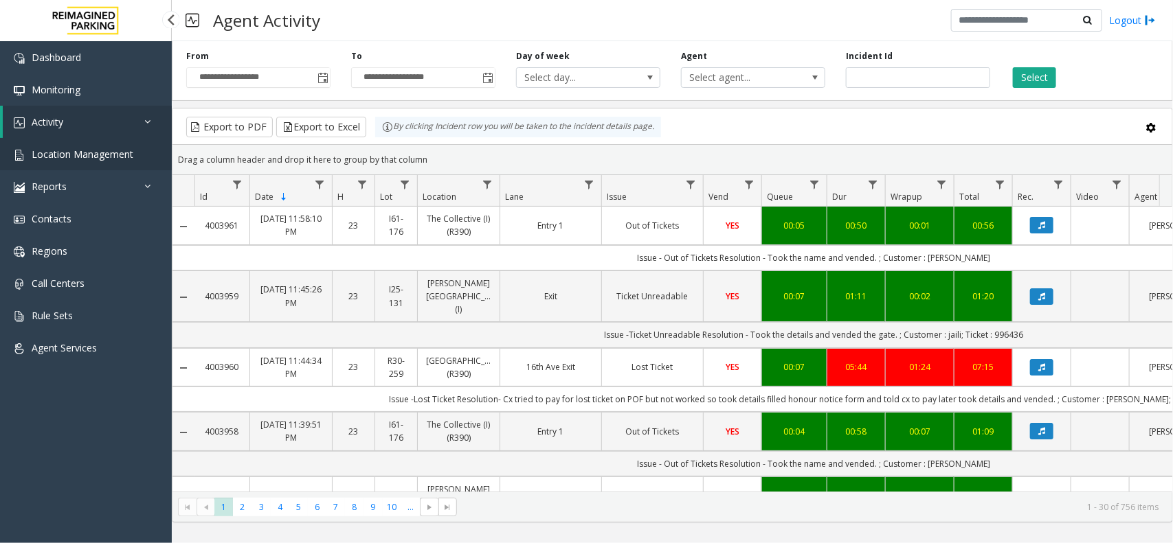
click at [70, 156] on span "Location Management" at bounding box center [83, 154] width 102 height 13
